Goal: Task Accomplishment & Management: Manage account settings

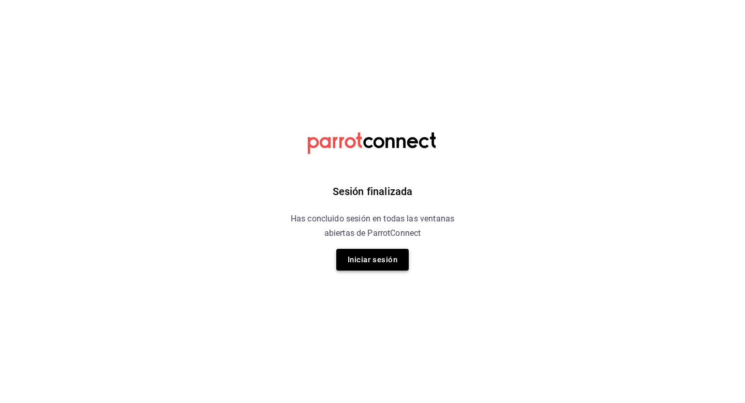
click at [382, 255] on button "Iniciar sesión" at bounding box center [372, 260] width 72 height 22
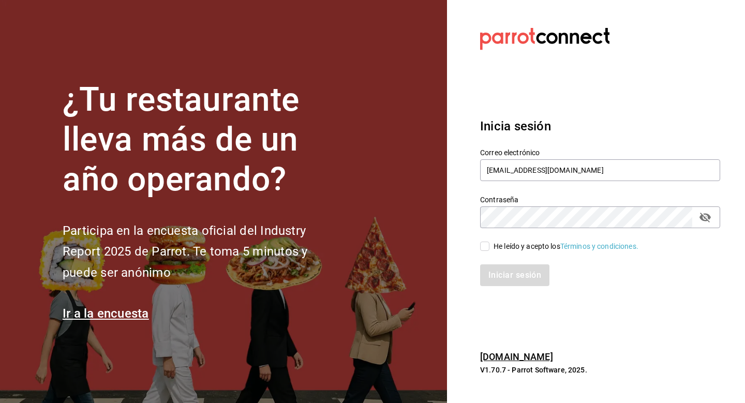
type input "[EMAIL_ADDRESS][DOMAIN_NAME]"
click at [488, 241] on label "He leído y acepto los Términos y condiciones." at bounding box center [559, 246] width 158 height 11
click at [488, 242] on input "He leído y acepto los Términos y condiciones." at bounding box center [484, 246] width 9 height 9
checkbox input "true"
click at [492, 264] on button "Iniciar sesión" at bounding box center [515, 275] width 70 height 22
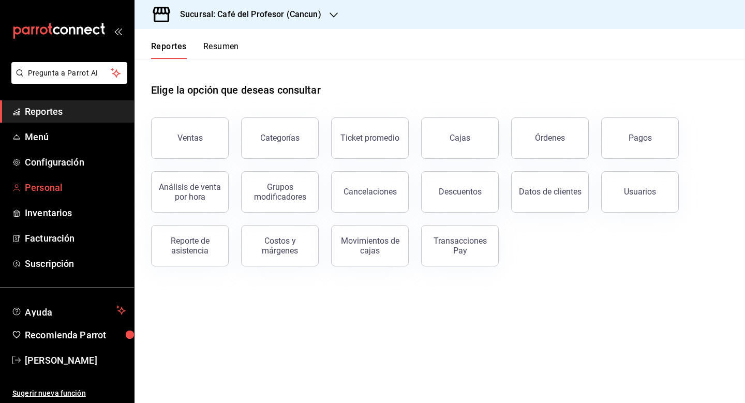
click at [57, 194] on span "Personal" at bounding box center [75, 187] width 101 height 14
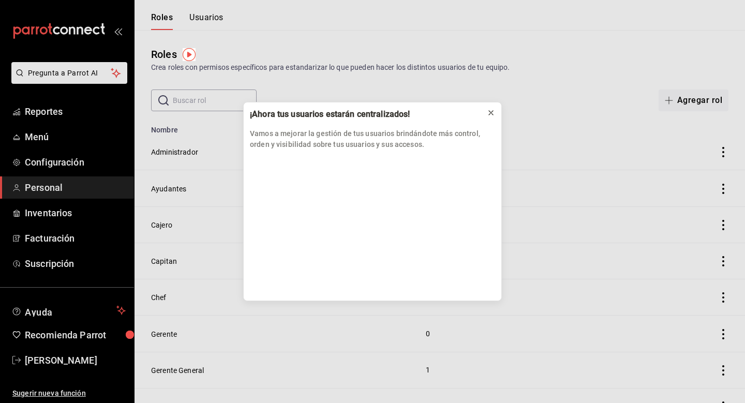
click at [490, 113] on icon at bounding box center [491, 113] width 4 height 4
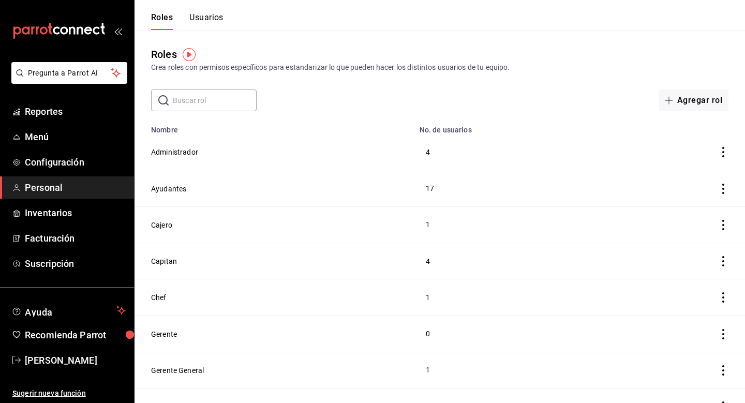
click at [203, 17] on button "Usuarios" at bounding box center [206, 21] width 34 height 18
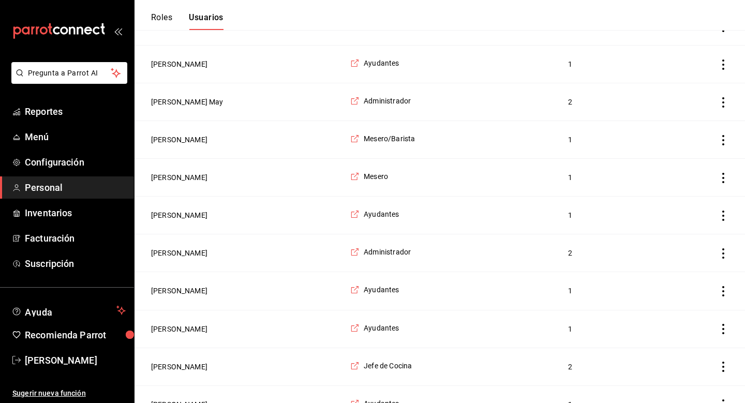
scroll to position [1047, 0]
click at [380, 327] on span "Ayudantes" at bounding box center [381, 327] width 35 height 10
click at [192, 330] on button "Minerva Aguilar" at bounding box center [179, 328] width 56 height 10
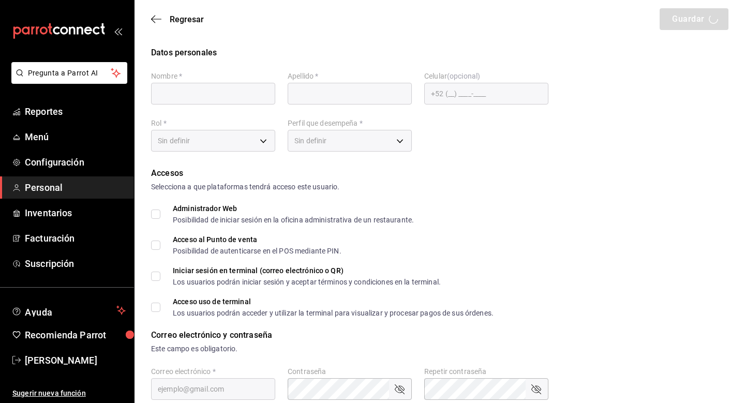
type input "Minerva"
type input "Aguilar"
checkbox input "true"
type input "minervaaguilarkumul@gmail.com"
type input "1509"
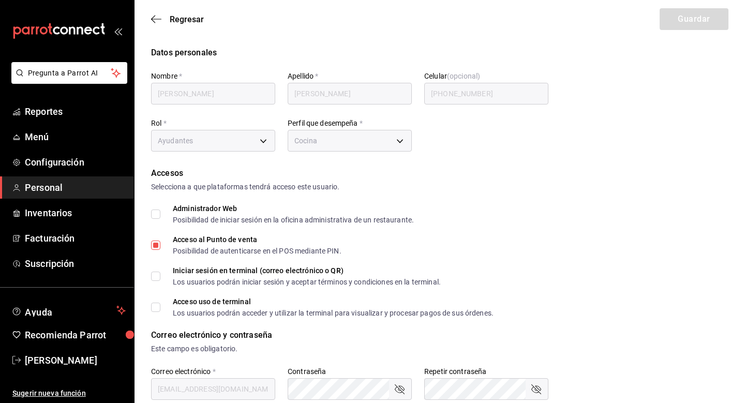
type input "+52 (52) 9902-4025"
type input "6e37dc31-a41a-4d88-8ed1-cc630e77c888"
type input "KITCHEN"
checkbox input "true"
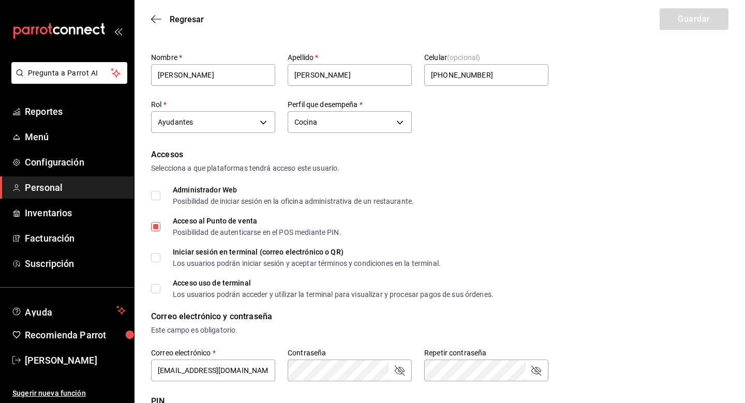
scroll to position [20, 0]
click at [342, 124] on body "Pregunta a Parrot AI Reportes Menú Configuración Personal Inventarios Facturaci…" at bounding box center [372, 357] width 745 height 755
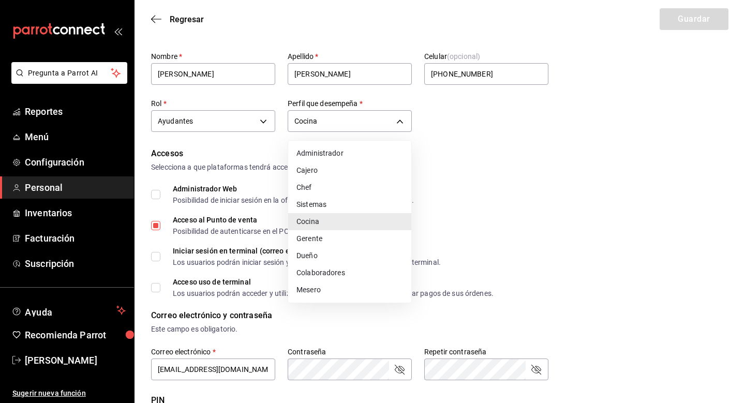
click at [492, 191] on div at bounding box center [372, 201] width 745 height 403
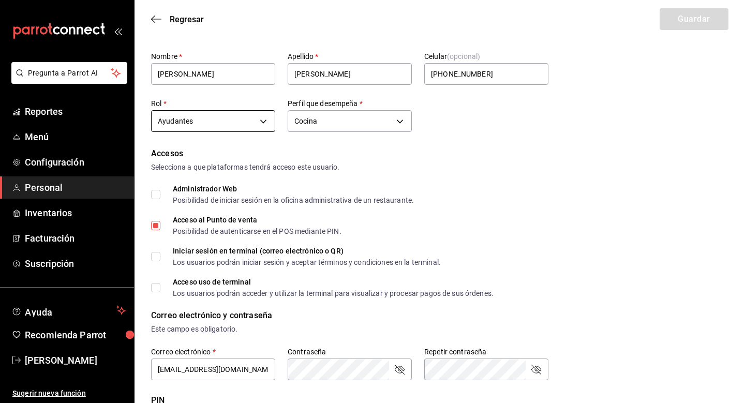
click at [250, 124] on body "Pregunta a Parrot AI Reportes Menú Configuración Personal Inventarios Facturaci…" at bounding box center [372, 357] width 745 height 755
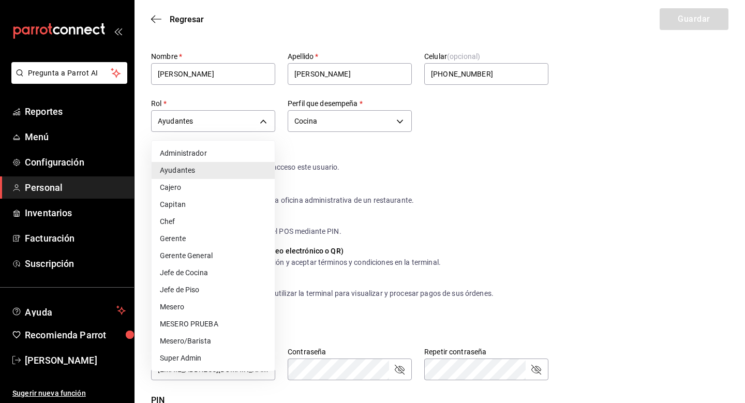
click at [554, 190] on div at bounding box center [372, 201] width 745 height 403
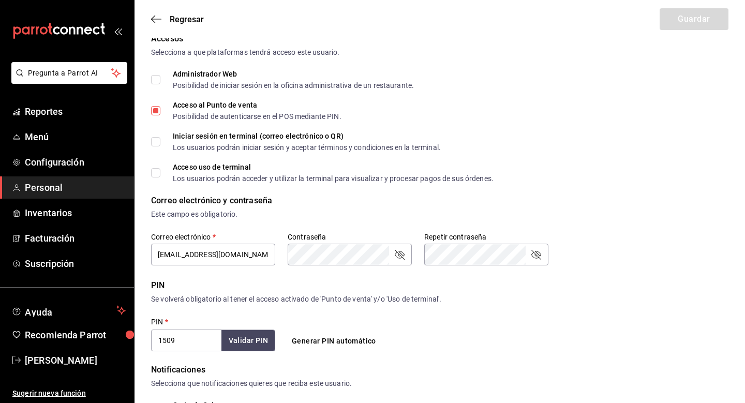
scroll to position [138, 0]
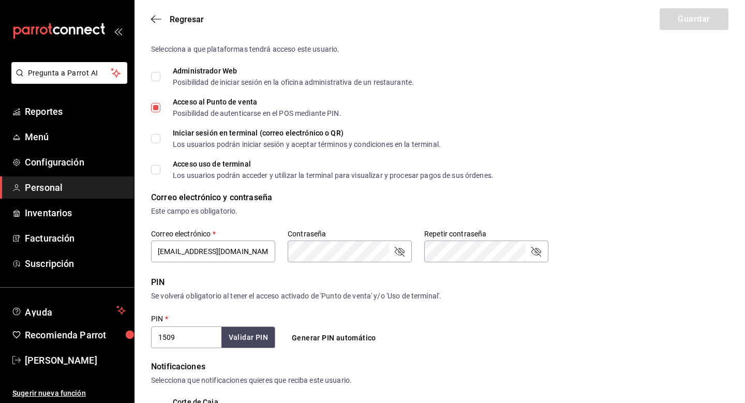
click at [178, 102] on div "Acceso al Punto de venta" at bounding box center [257, 101] width 169 height 7
click at [160, 103] on input "Acceso al Punto de venta Posibilidad de autenticarse en el POS mediante PIN." at bounding box center [155, 107] width 9 height 9
checkbox input "false"
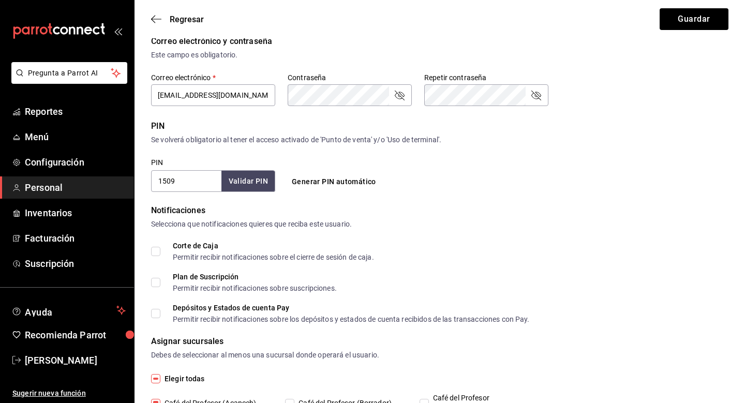
scroll to position [294, 0]
type input "minervaaguilarkumu@gmail.com"
click at [680, 25] on button "Guardar" at bounding box center [693, 19] width 69 height 22
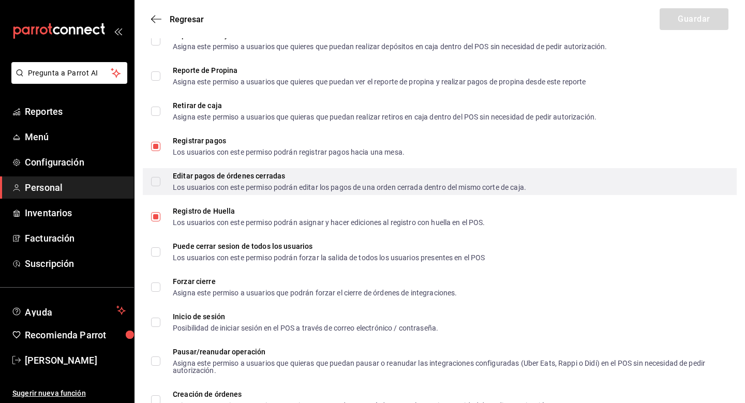
scroll to position [1409, 0]
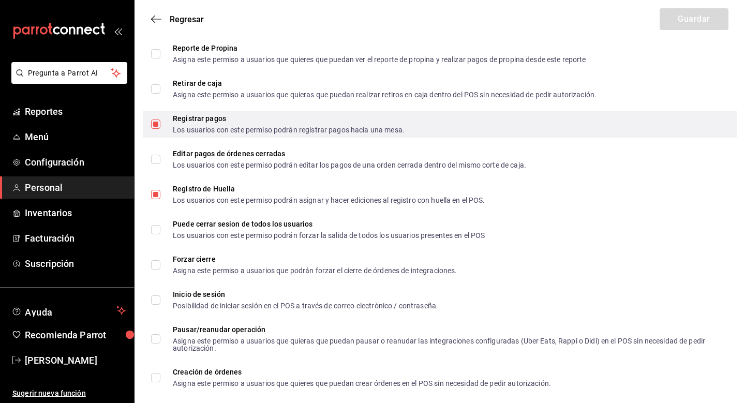
click at [160, 125] on input "Registrar pagos Los usuarios con este permiso podrán registrar pagos hacia una …" at bounding box center [155, 123] width 9 height 9
checkbox input "false"
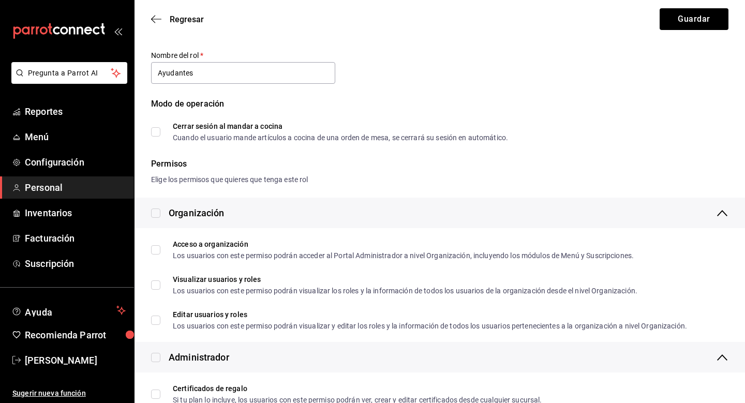
scroll to position [13, 0]
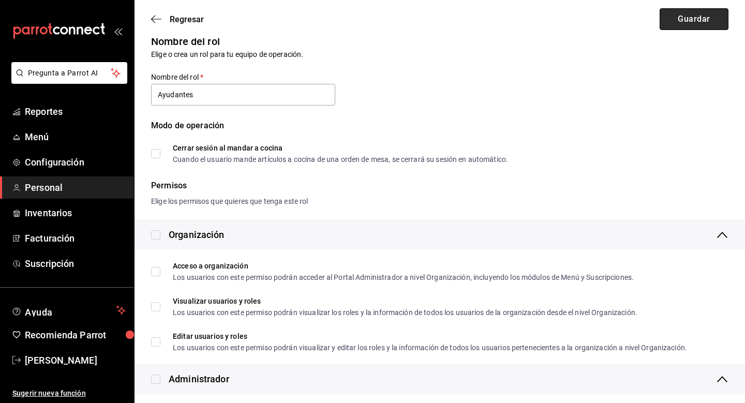
click at [694, 20] on button "Guardar" at bounding box center [693, 19] width 69 height 22
